Goal: Information Seeking & Learning: Learn about a topic

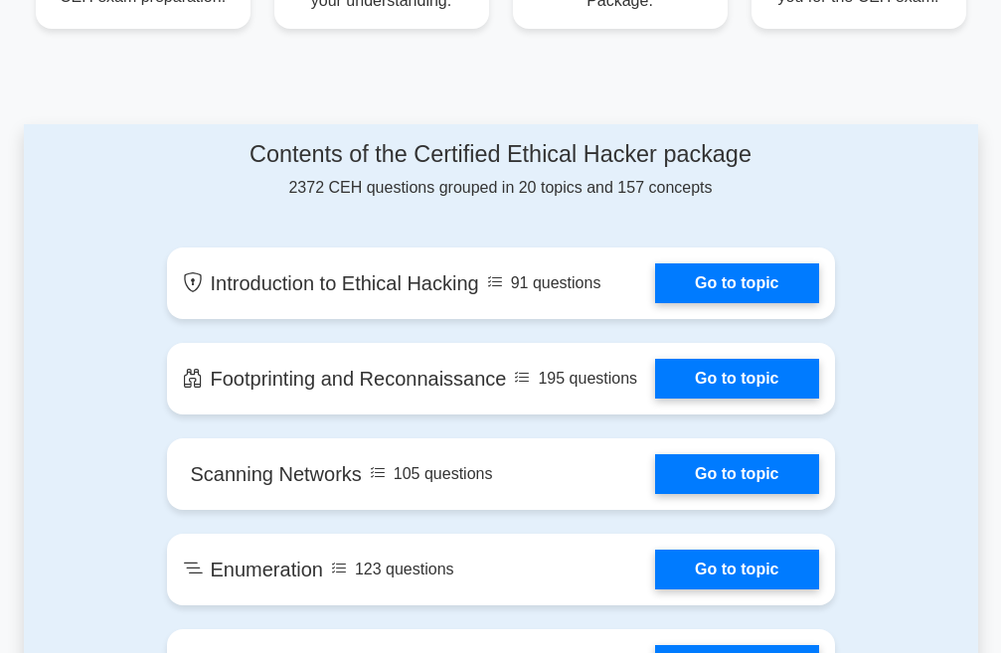
scroll to position [994, 0]
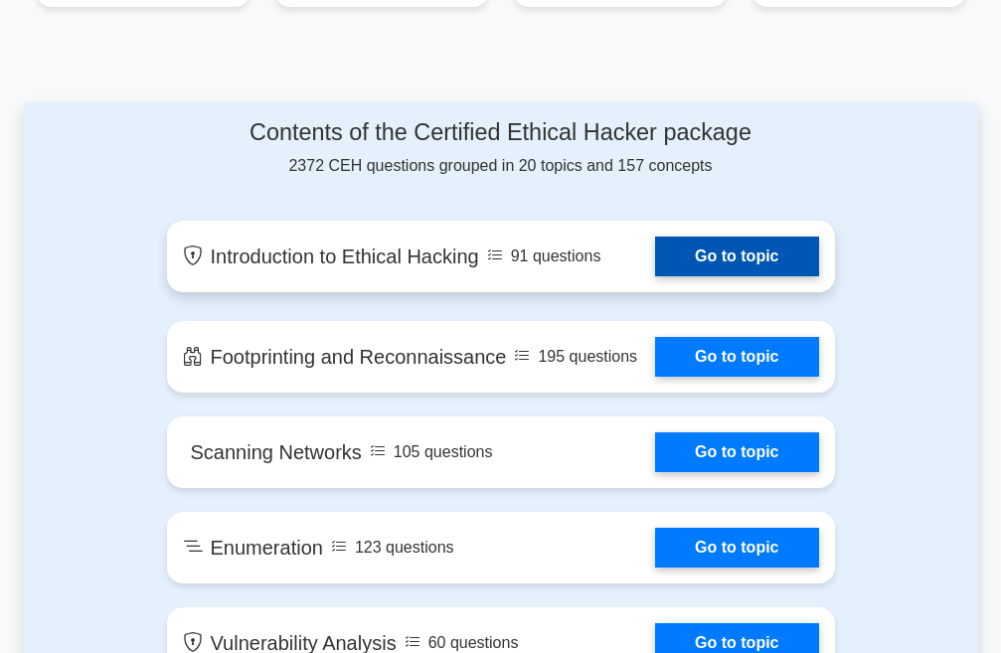
click at [680, 245] on link "Go to topic" at bounding box center [736, 257] width 163 height 40
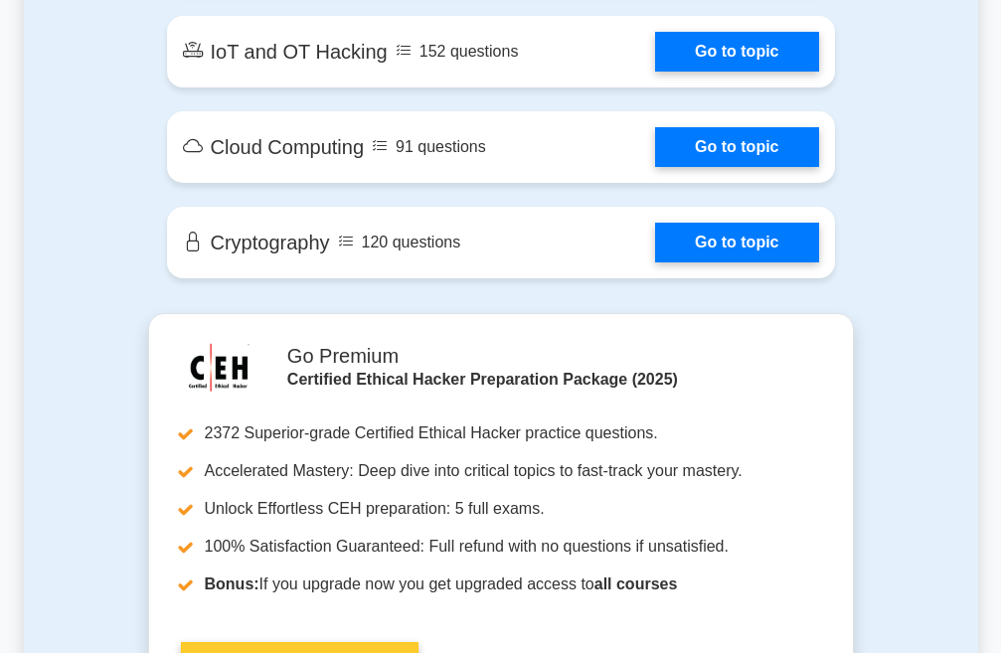
scroll to position [2486, 0]
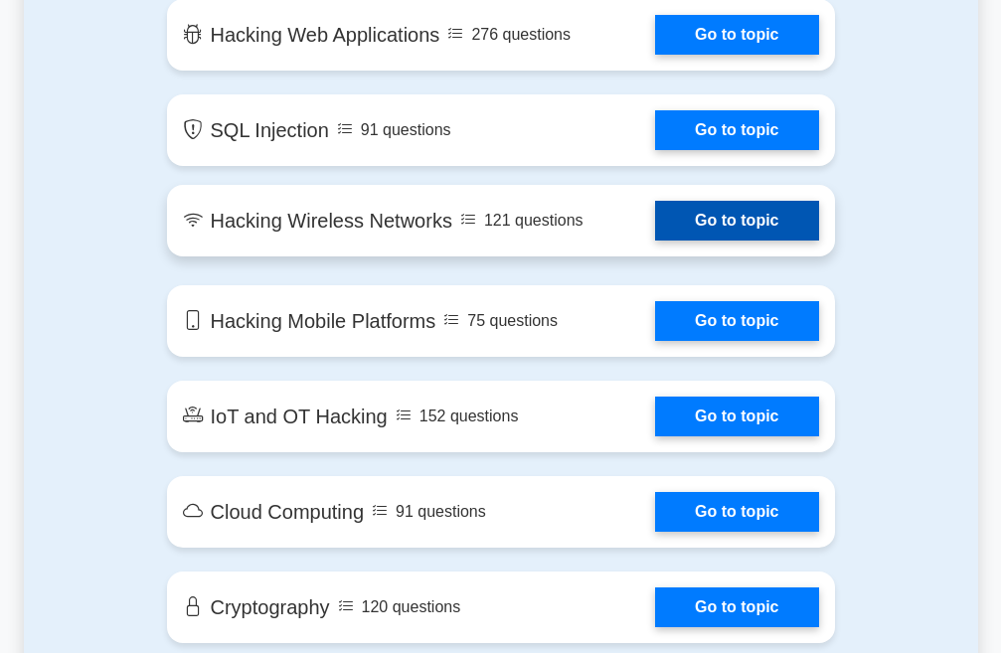
click at [655, 217] on link "Go to topic" at bounding box center [736, 221] width 163 height 40
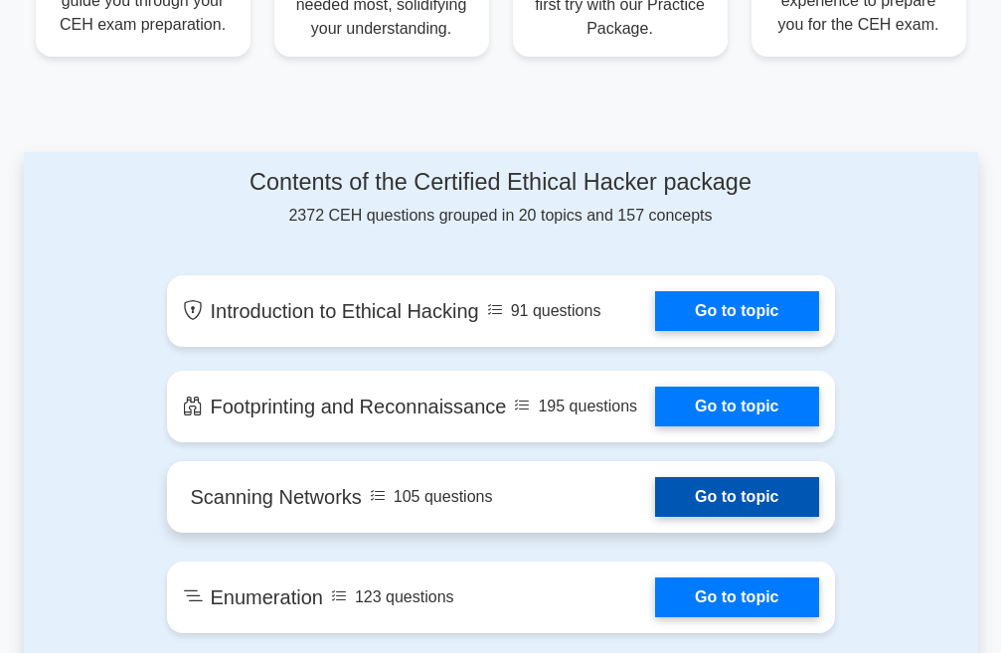
scroll to position [994, 0]
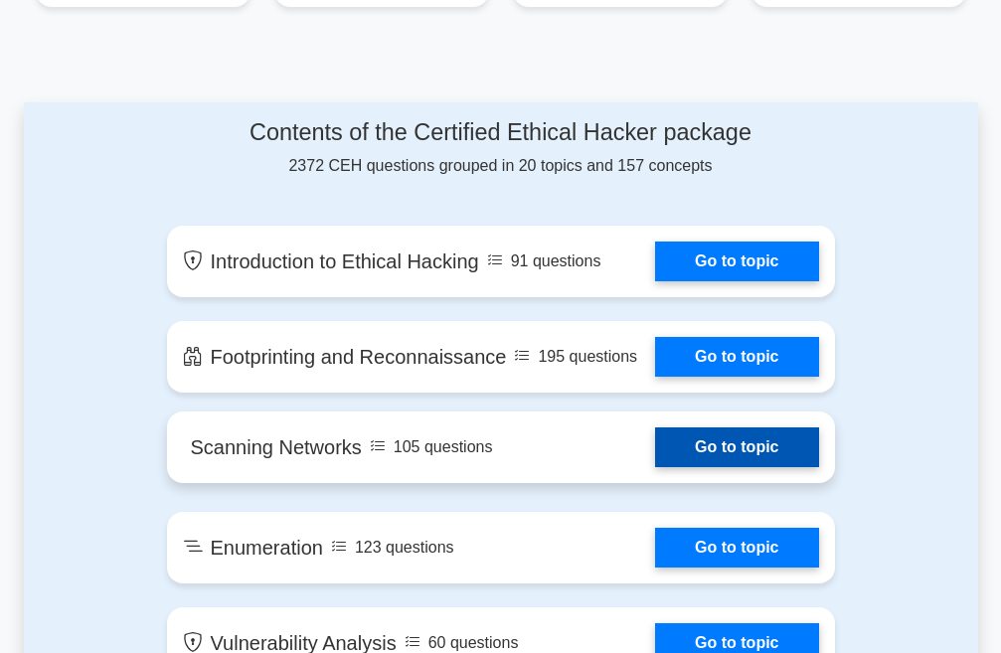
click at [655, 453] on link "Go to topic" at bounding box center [736, 448] width 163 height 40
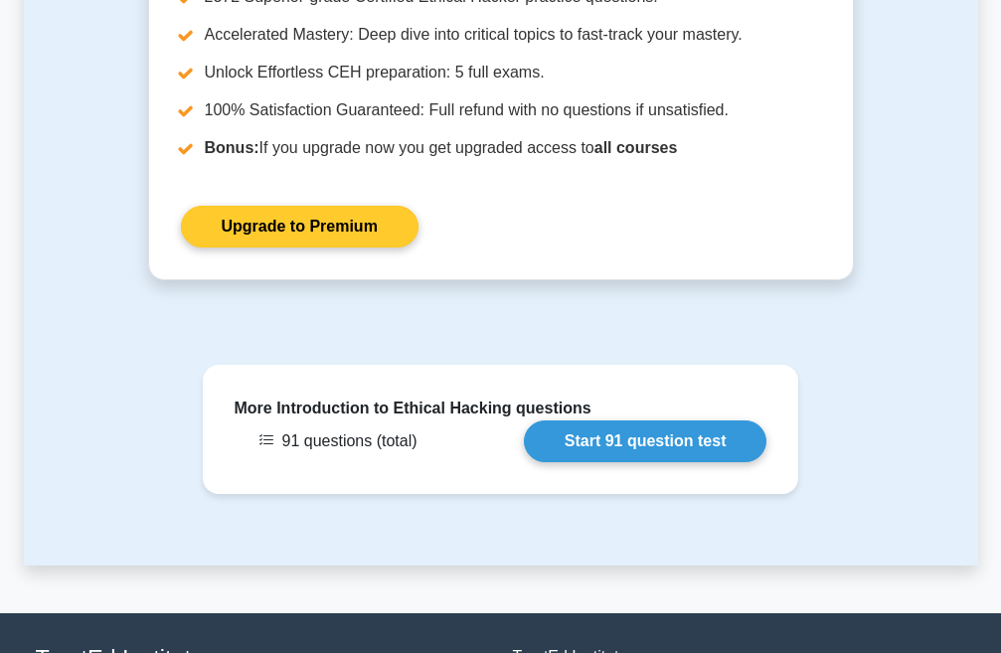
scroll to position [1691, 0]
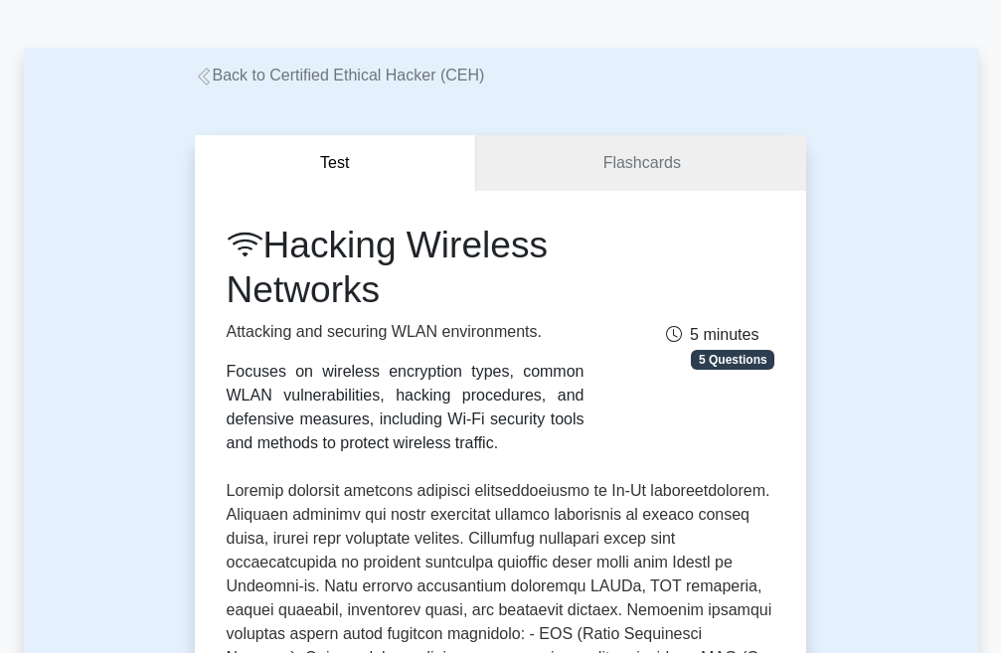
scroll to position [99, 0]
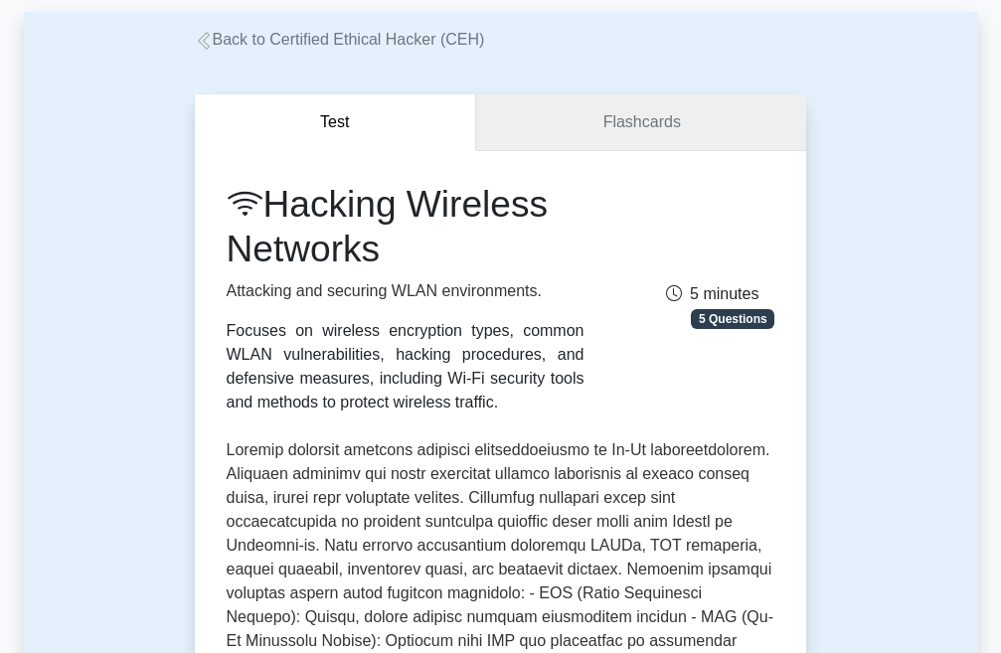
click at [546, 130] on link "Flashcards" at bounding box center [641, 122] width 330 height 57
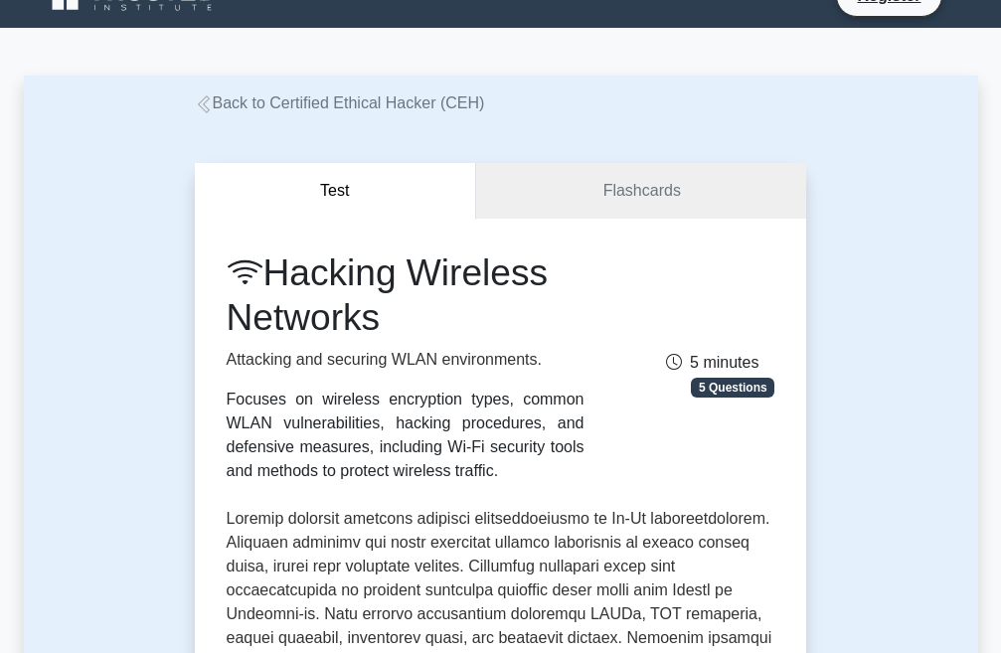
scroll to position [0, 0]
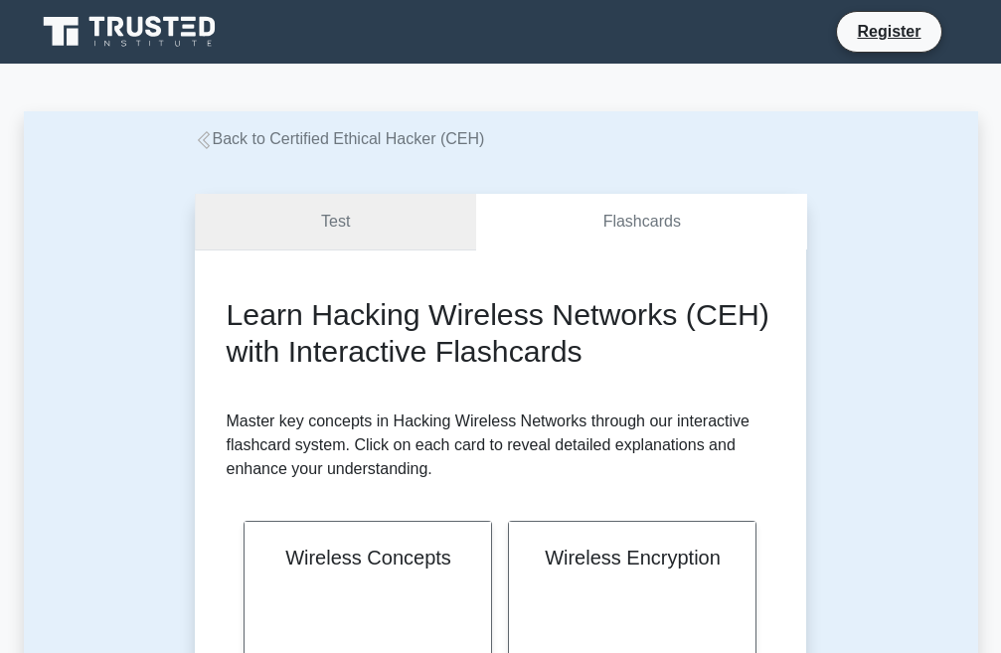
click at [382, 216] on link "Test" at bounding box center [336, 222] width 282 height 57
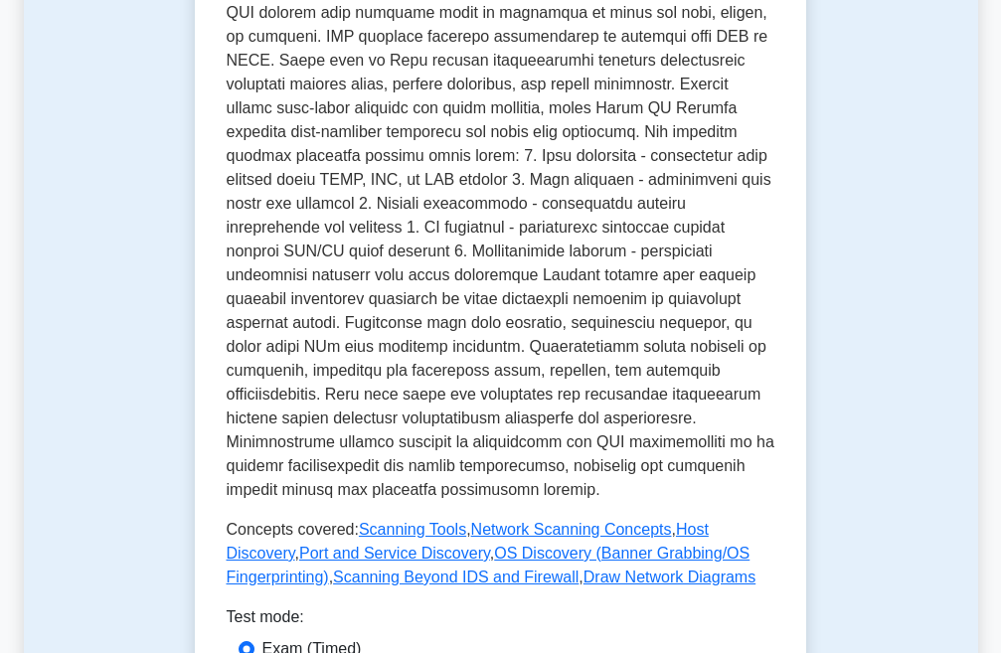
scroll to position [994, 0]
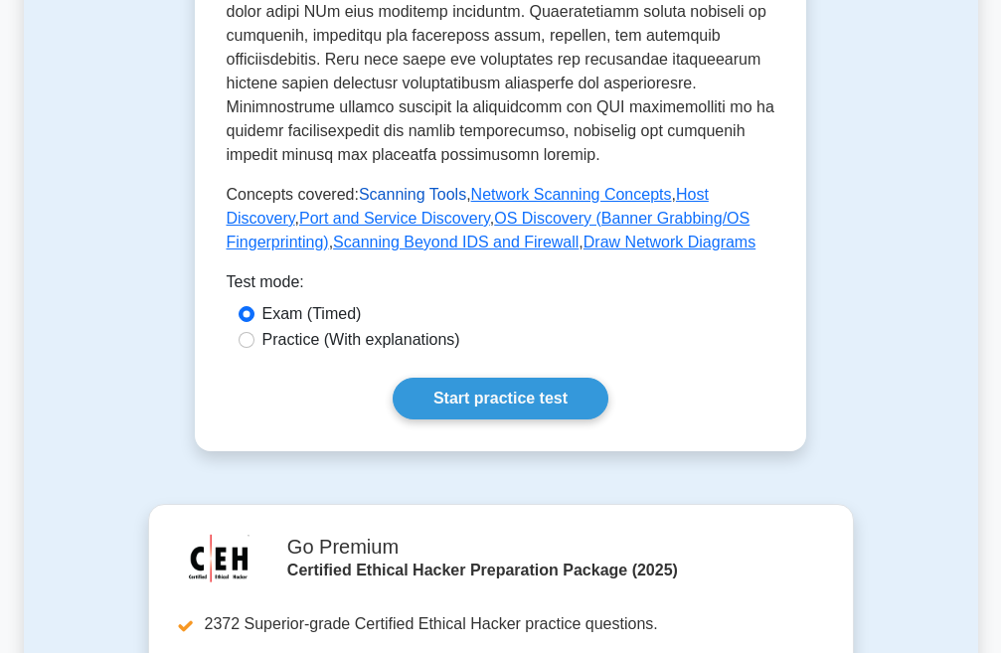
click at [389, 186] on link "Scanning Tools" at bounding box center [412, 194] width 107 height 17
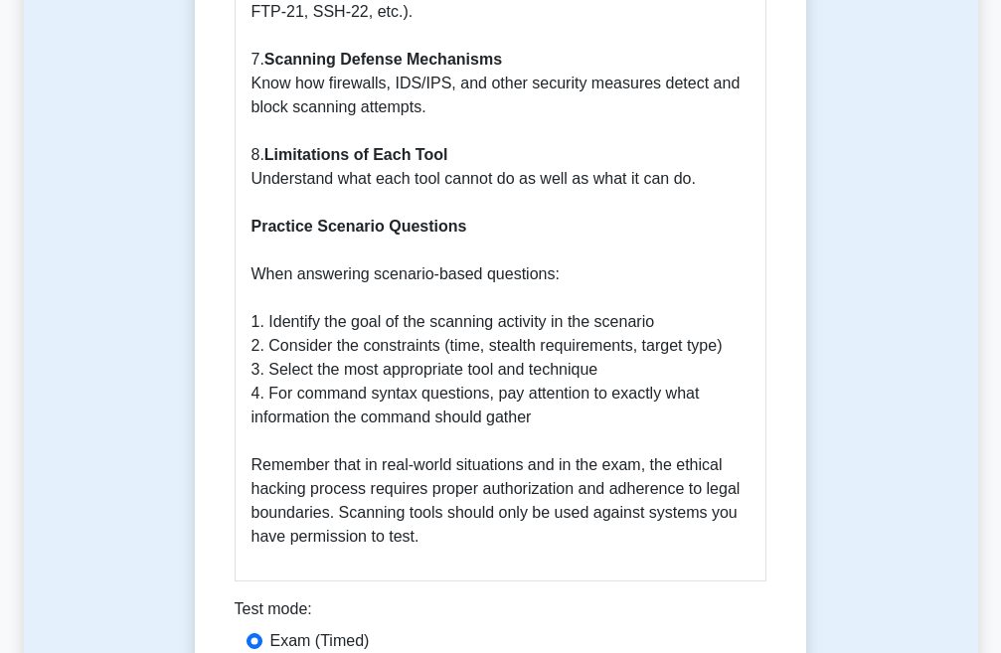
scroll to position [4574, 0]
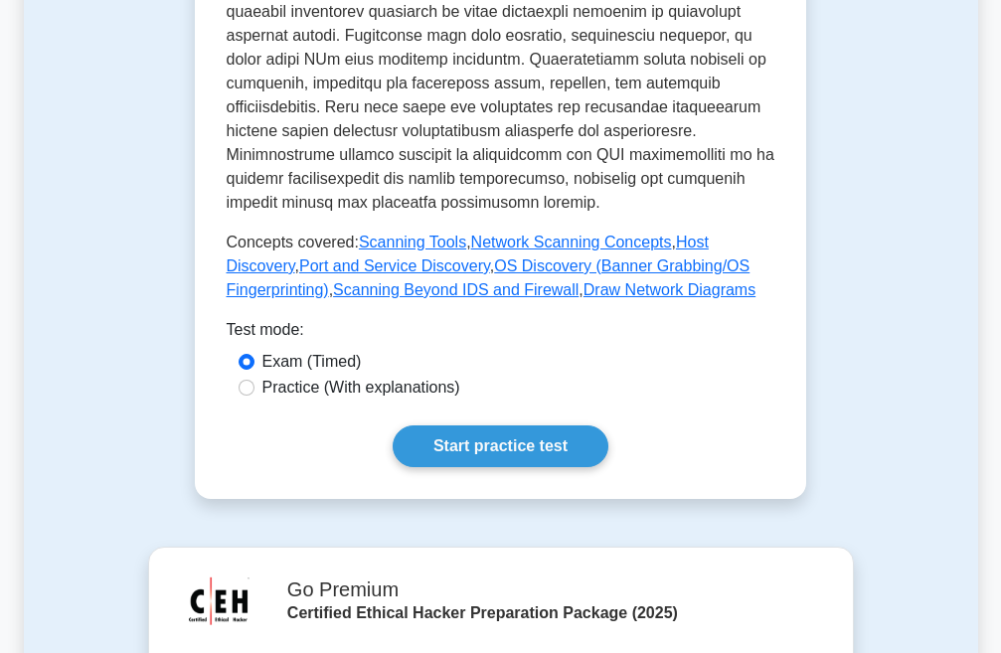
scroll to position [994, 0]
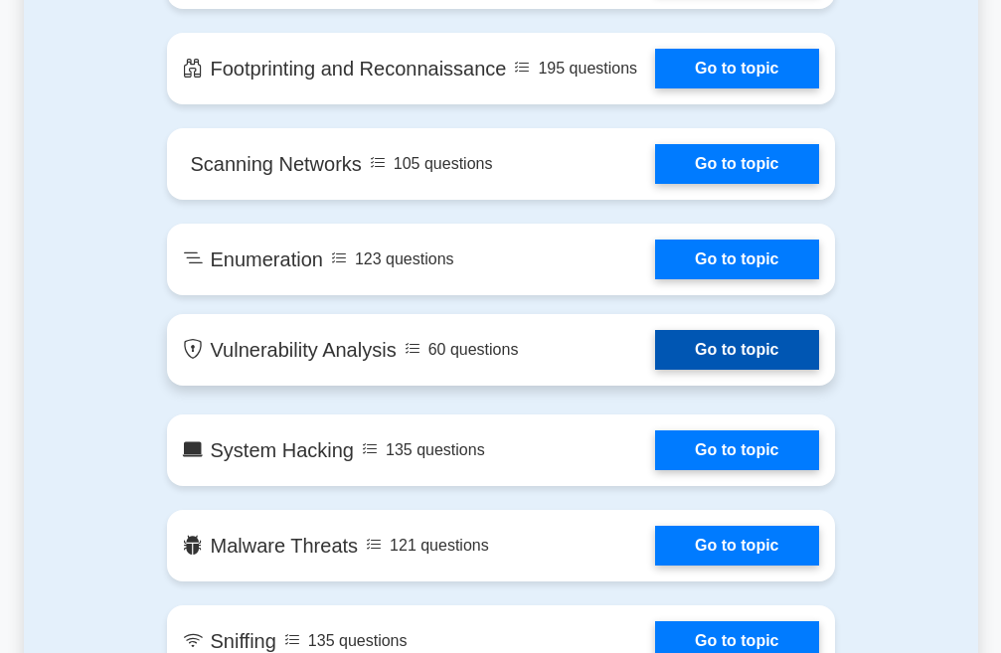
scroll to position [1293, 0]
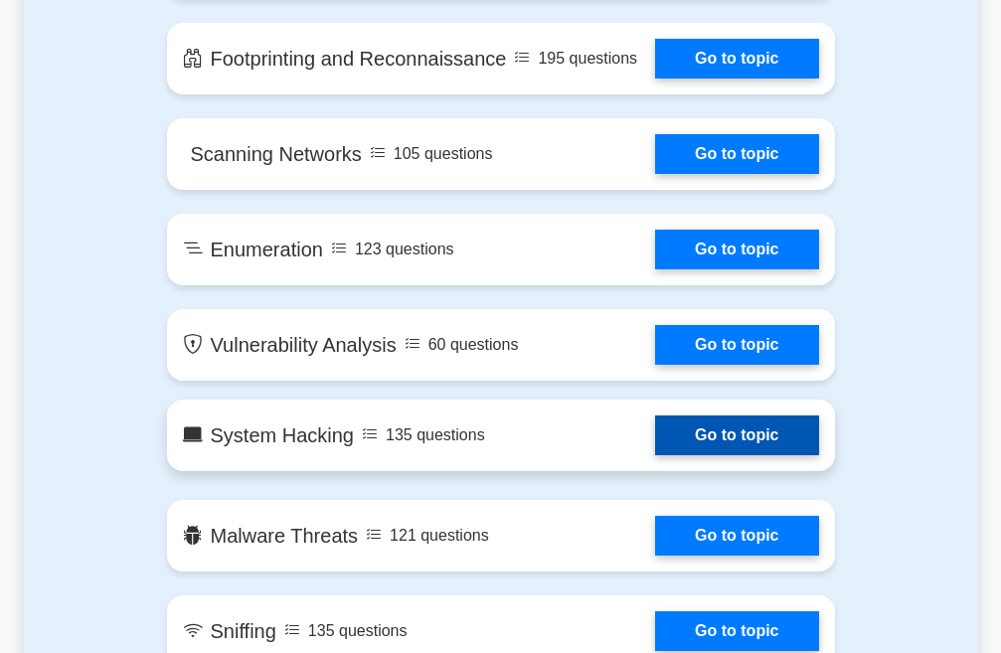
click at [655, 431] on link "Go to topic" at bounding box center [736, 436] width 163 height 40
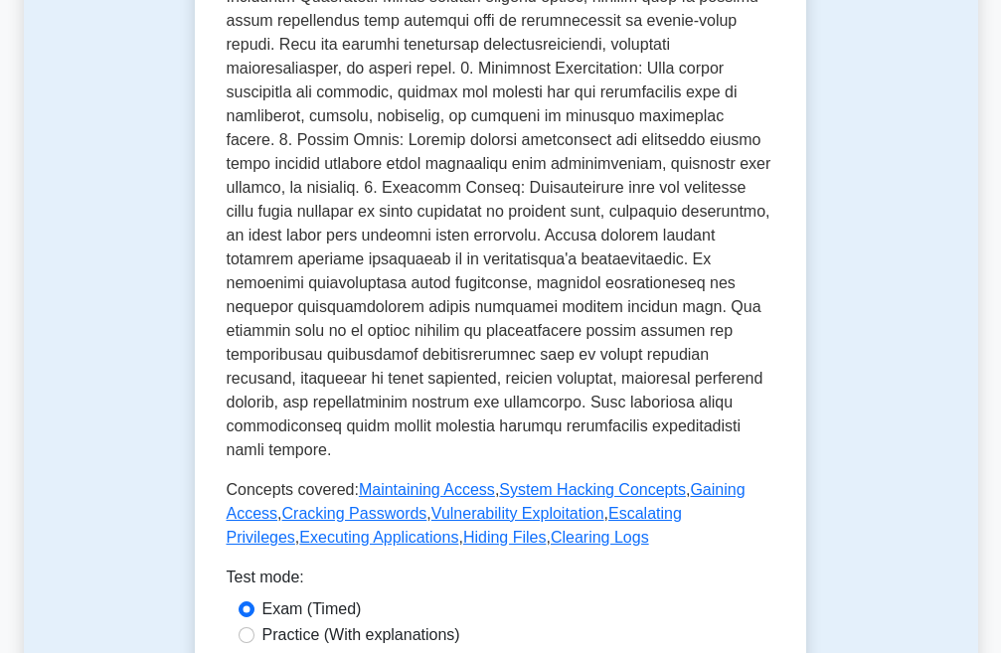
scroll to position [994, 0]
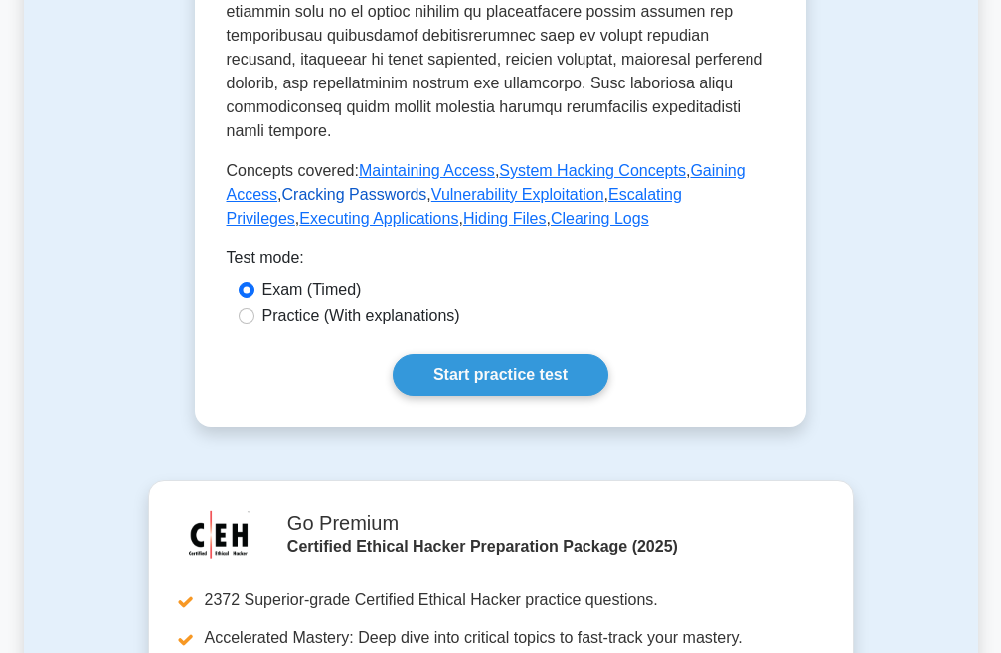
click at [282, 186] on link "Cracking Passwords" at bounding box center [354, 194] width 145 height 17
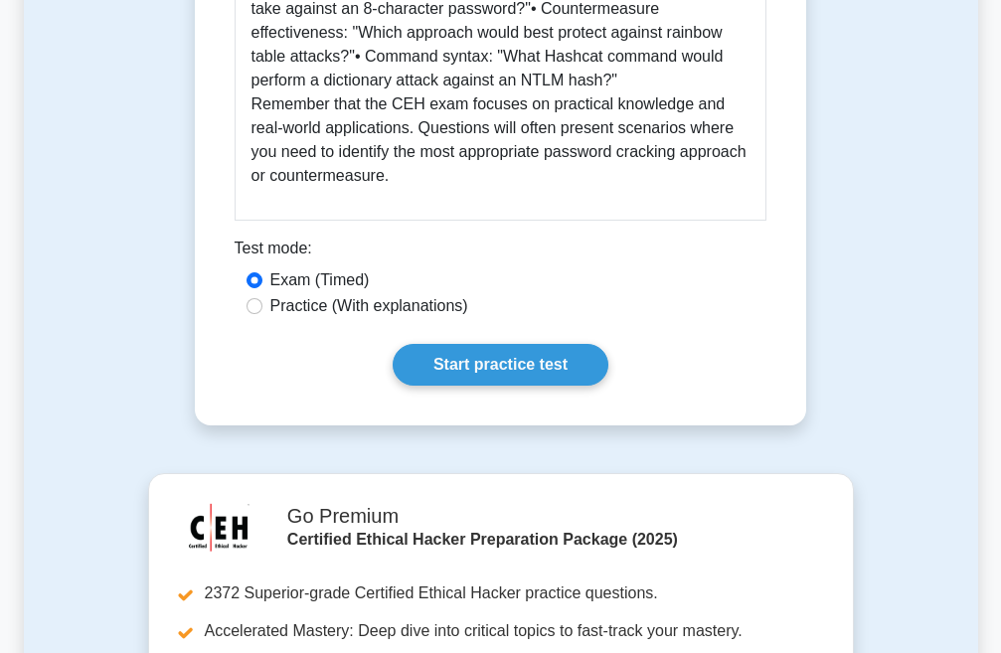
scroll to position [4077, 0]
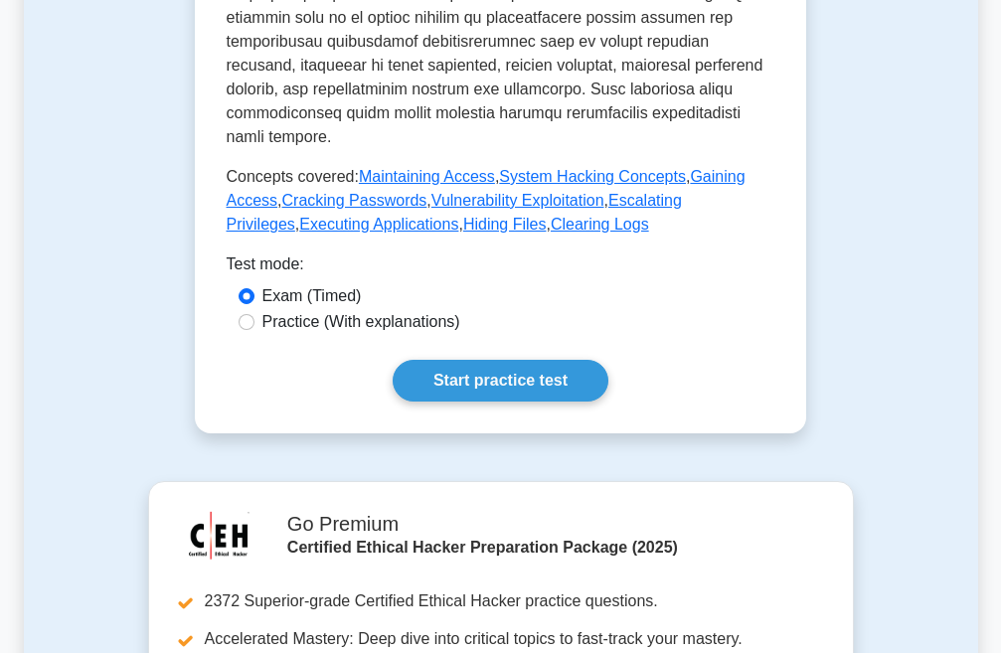
scroll to position [994, 0]
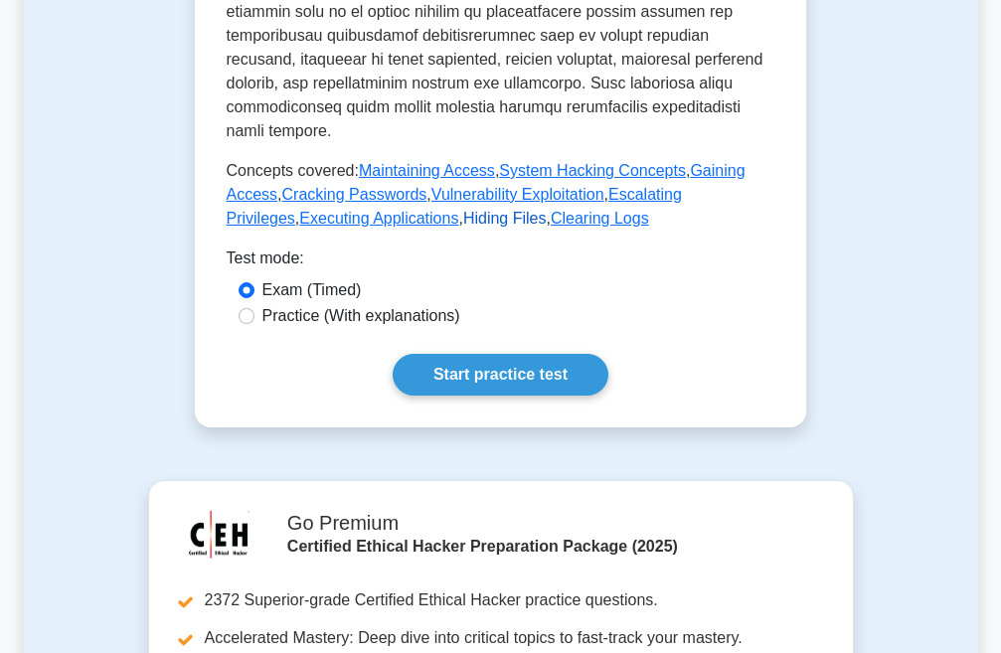
click at [463, 210] on link "Hiding Files" at bounding box center [505, 218] width 84 height 17
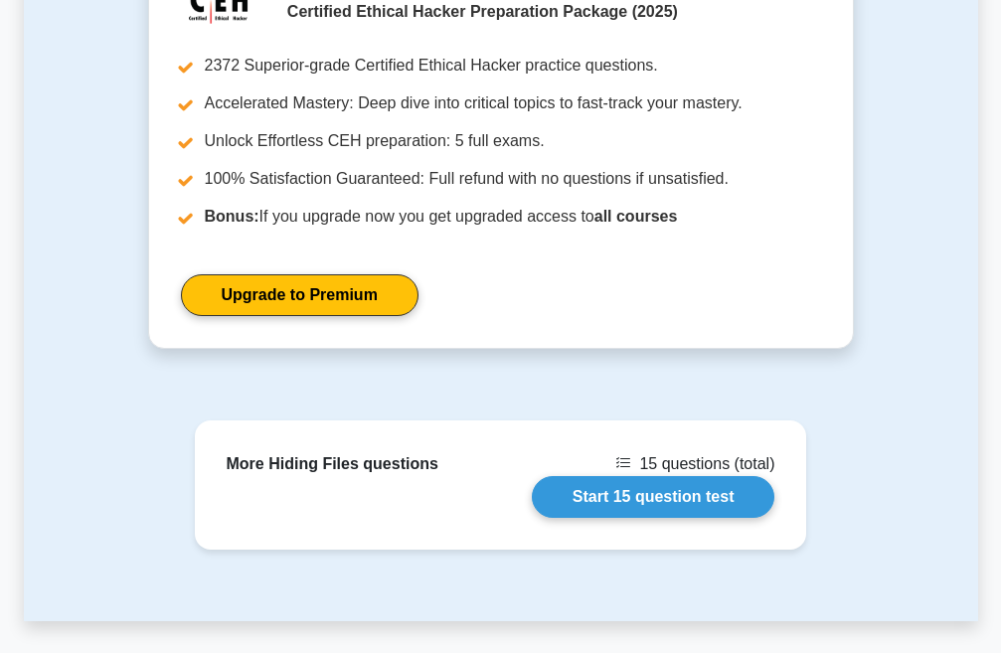
scroll to position [3580, 0]
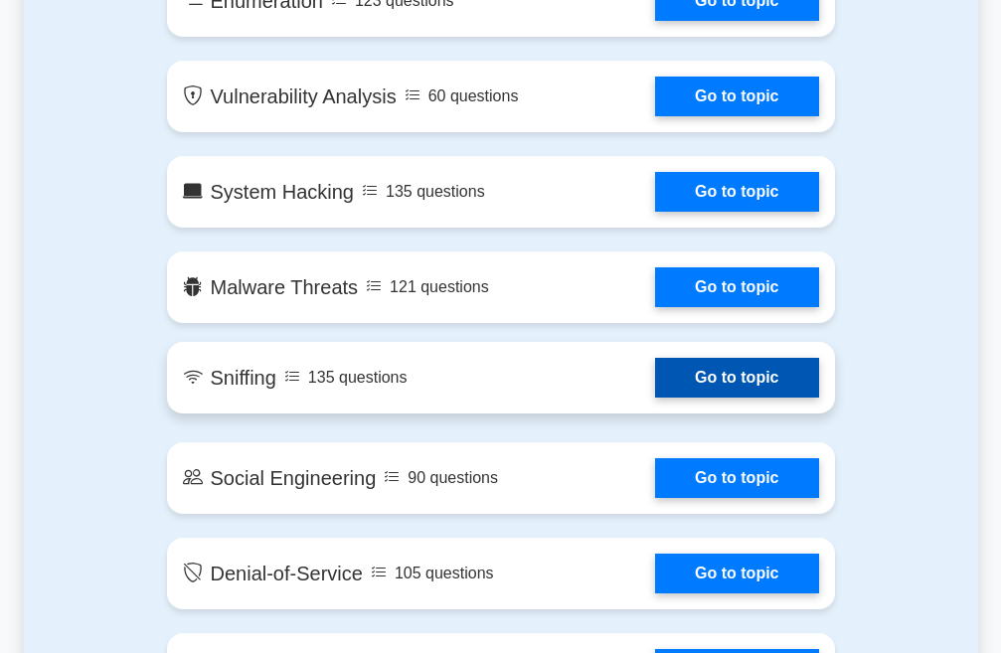
scroll to position [1591, 0]
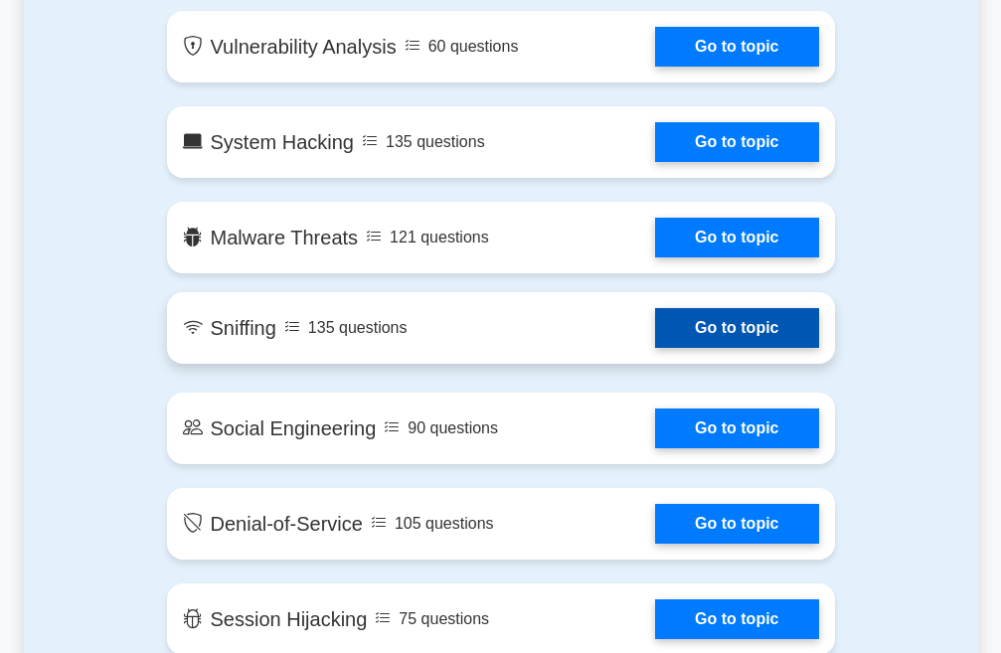
click at [655, 333] on link "Go to topic" at bounding box center [736, 328] width 163 height 40
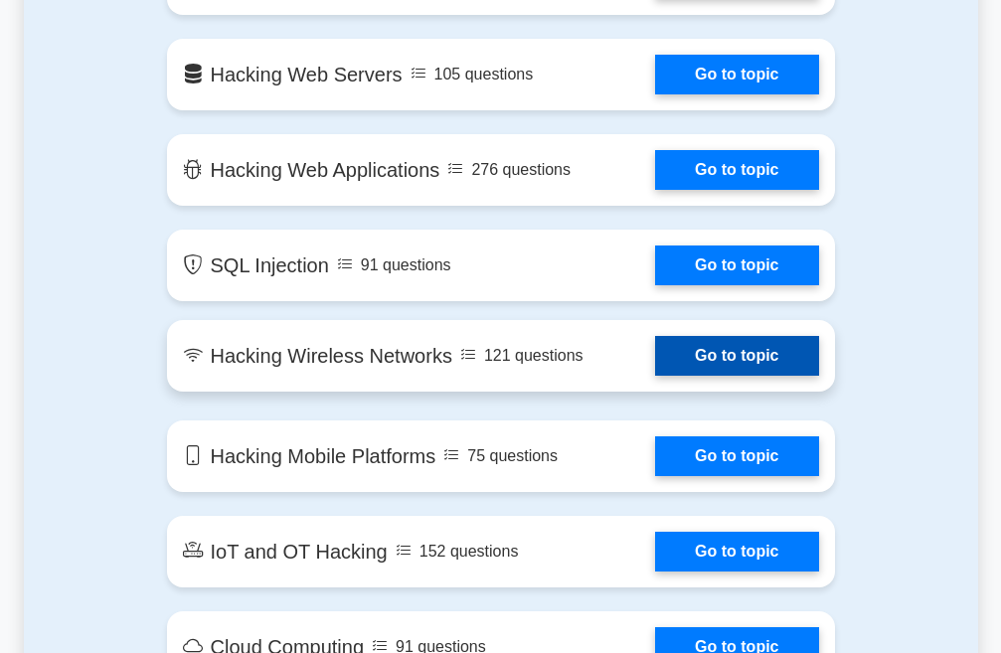
scroll to position [2387, 0]
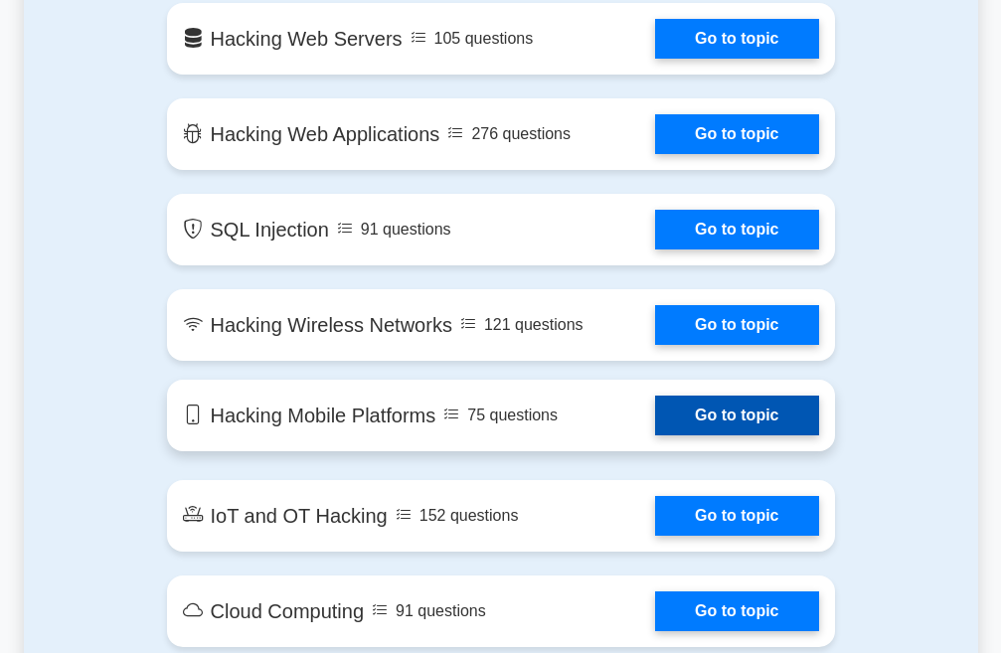
click at [655, 416] on link "Go to topic" at bounding box center [736, 416] width 163 height 40
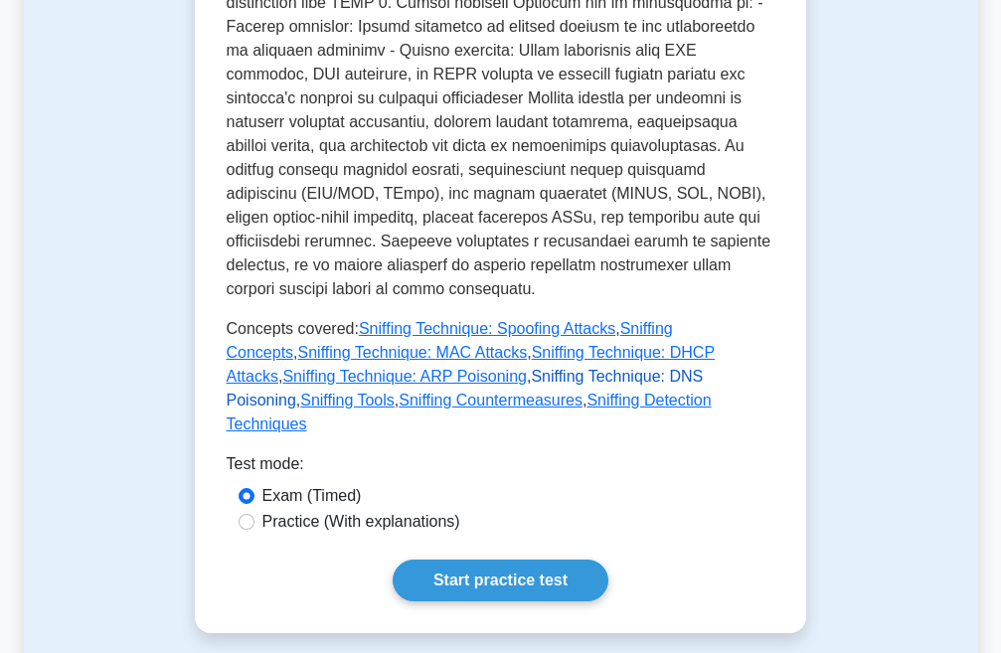
scroll to position [796, 0]
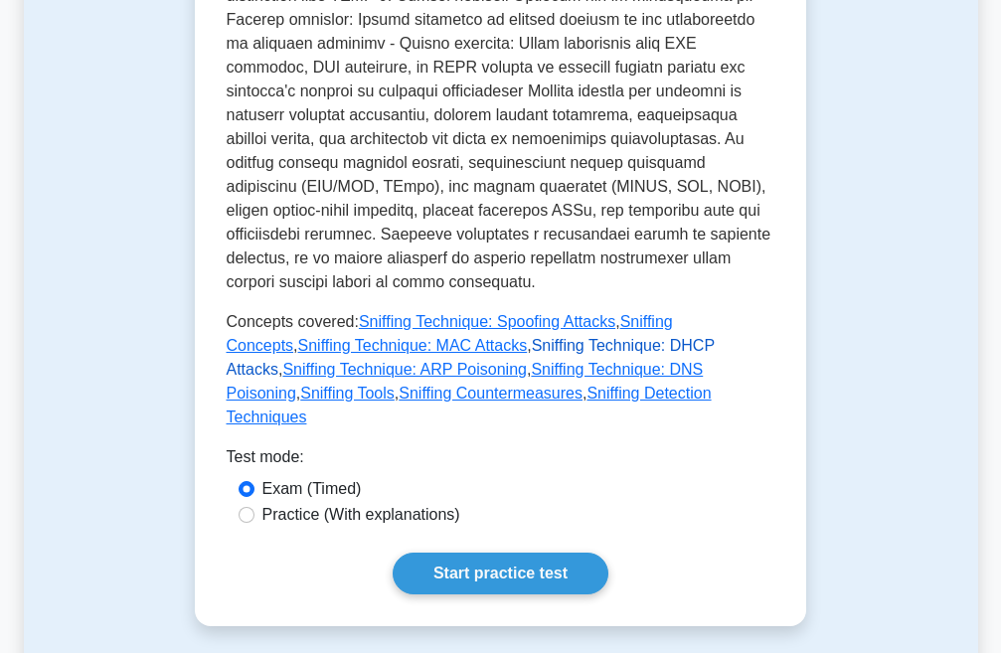
click at [582, 337] on link "Sniffing Technique: DHCP Attacks" at bounding box center [471, 357] width 489 height 41
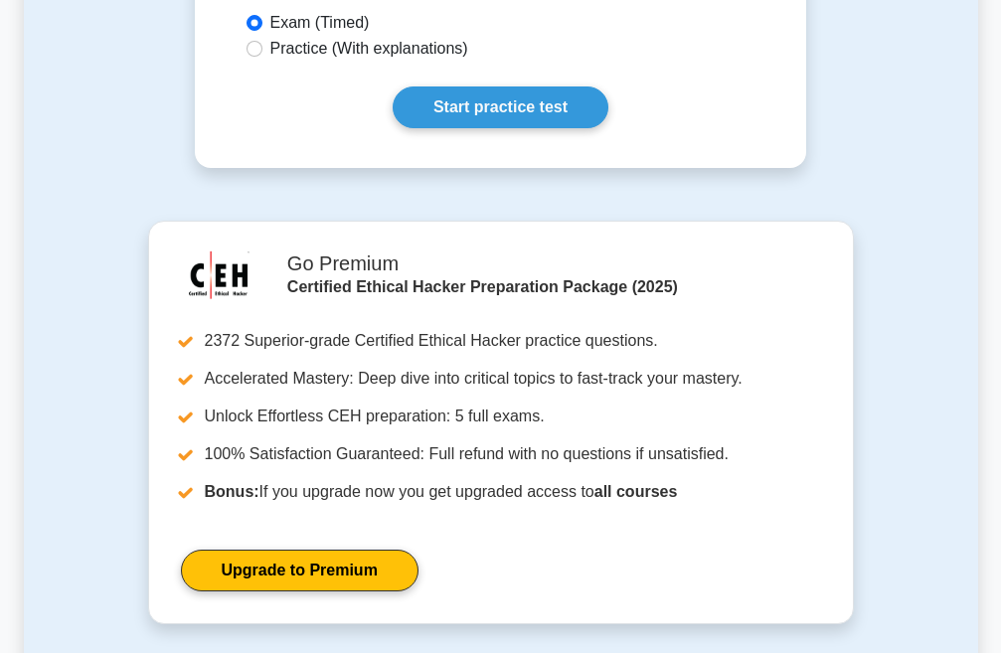
scroll to position [3878, 0]
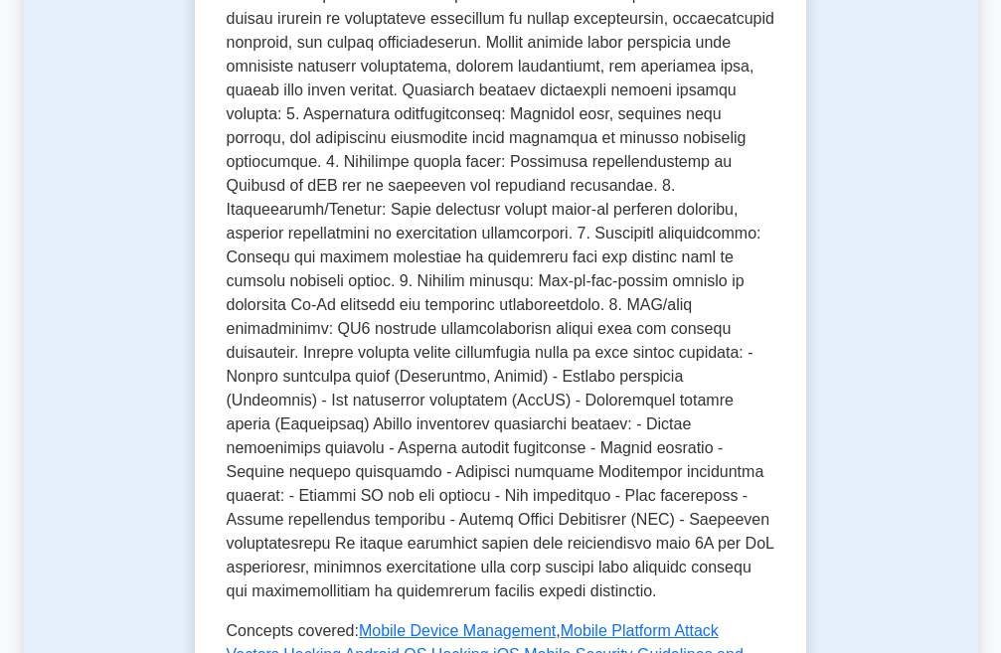
scroll to position [895, 0]
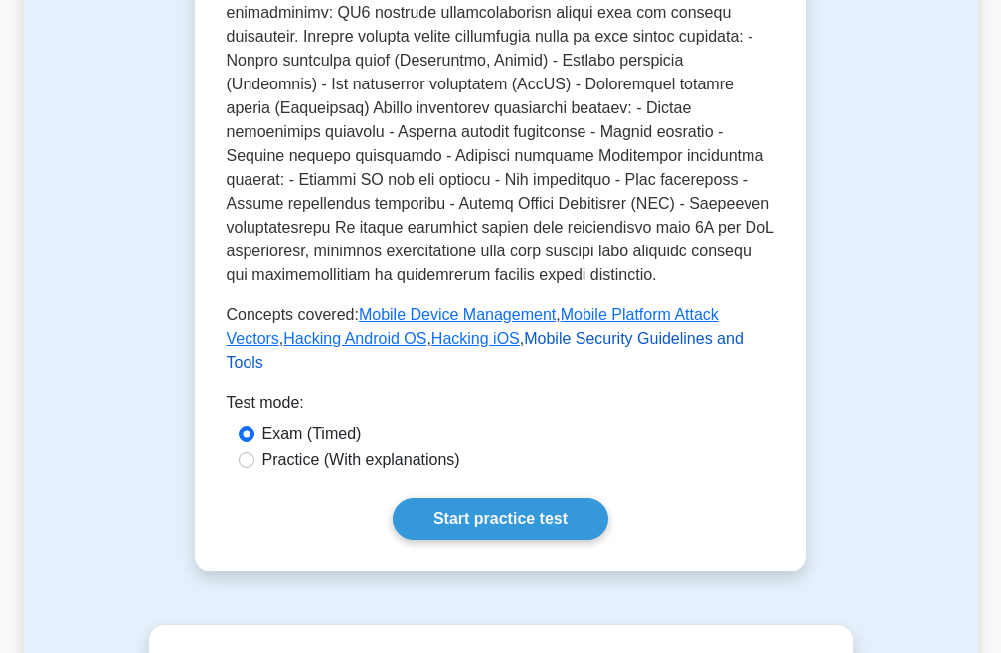
click at [667, 339] on link "Mobile Security Guidelines and Tools" at bounding box center [485, 350] width 517 height 41
click at [283, 342] on link "Hacking Android OS" at bounding box center [354, 338] width 143 height 17
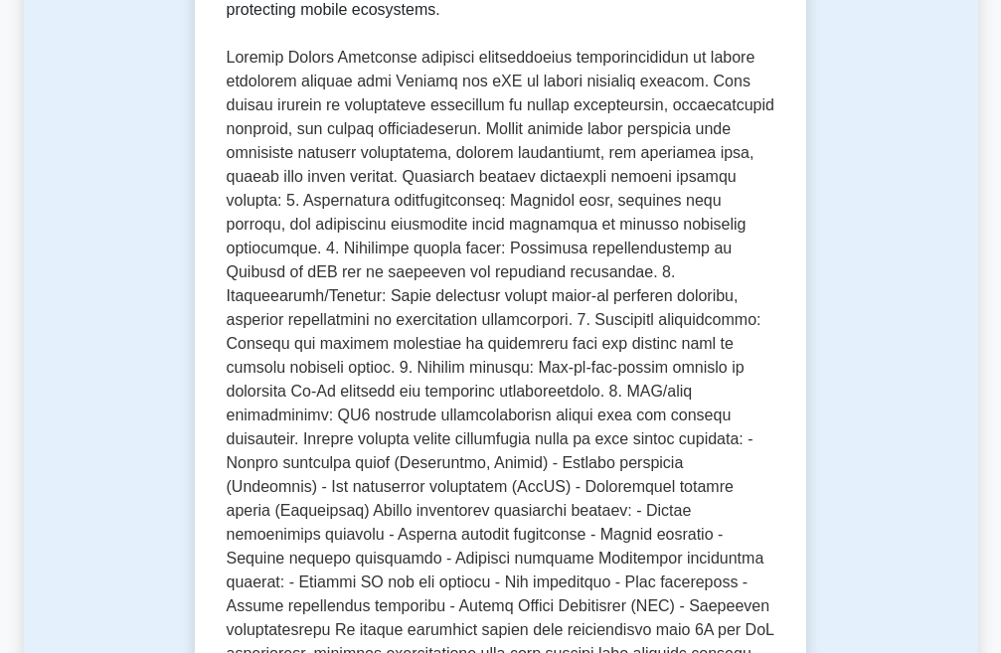
scroll to position [0, 0]
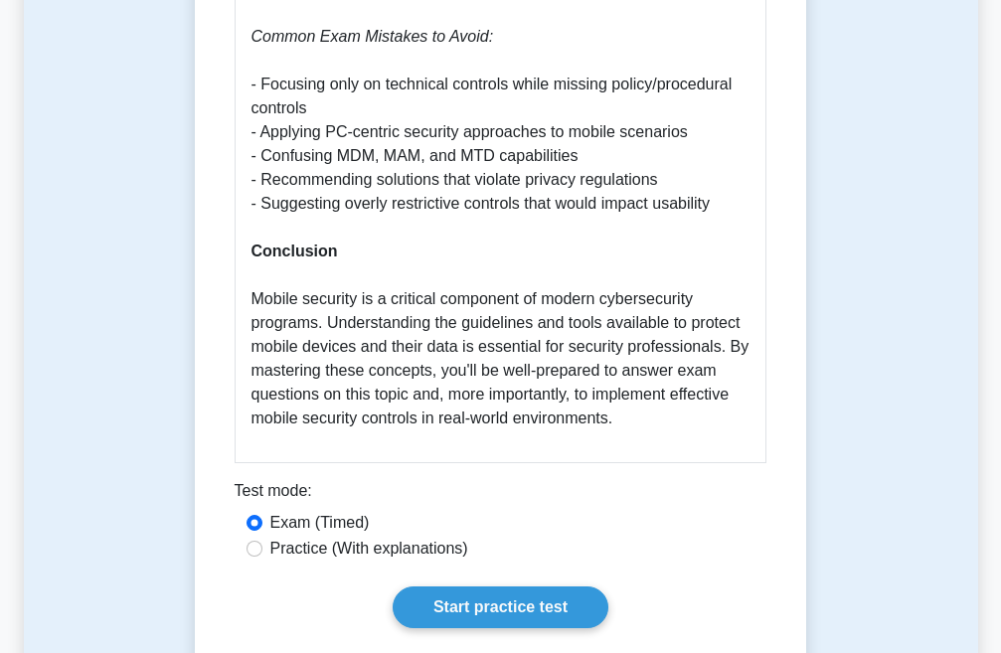
scroll to position [5171, 0]
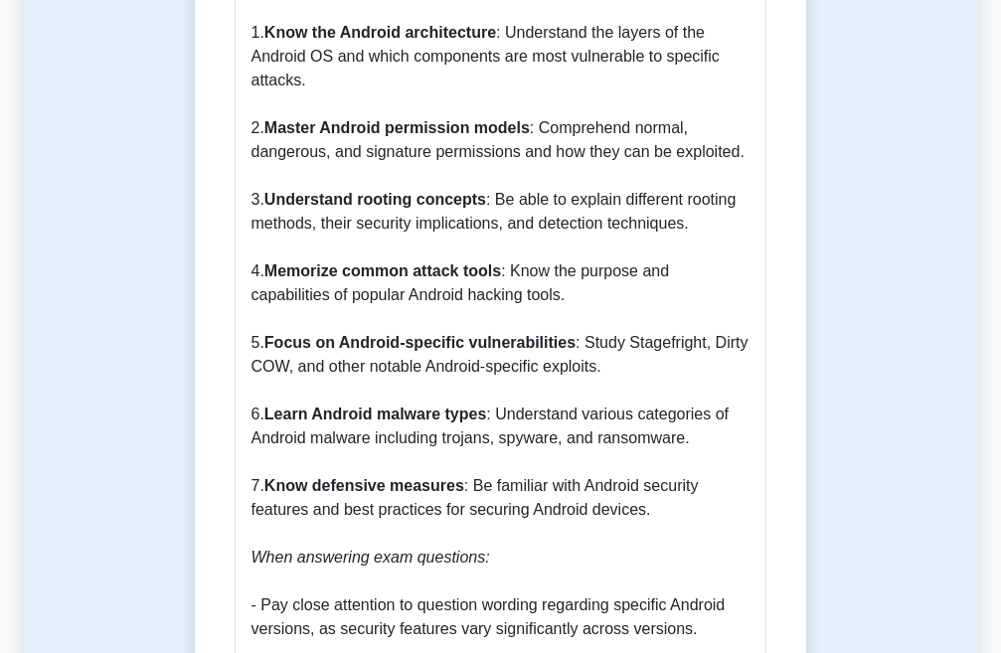
scroll to position [3282, 0]
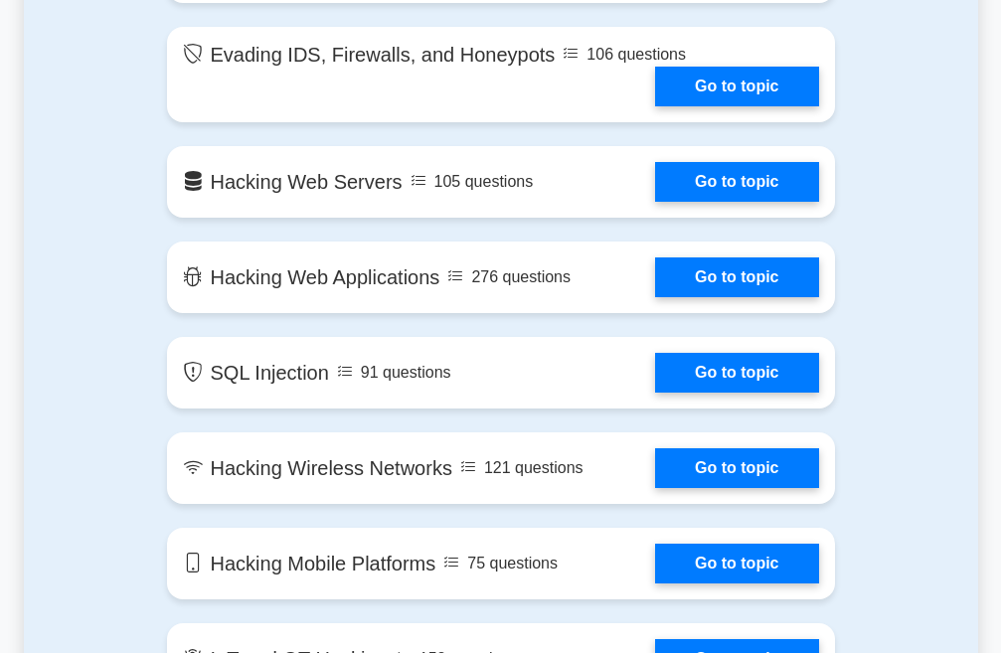
scroll to position [1986, 0]
